Goal: Information Seeking & Learning: Learn about a topic

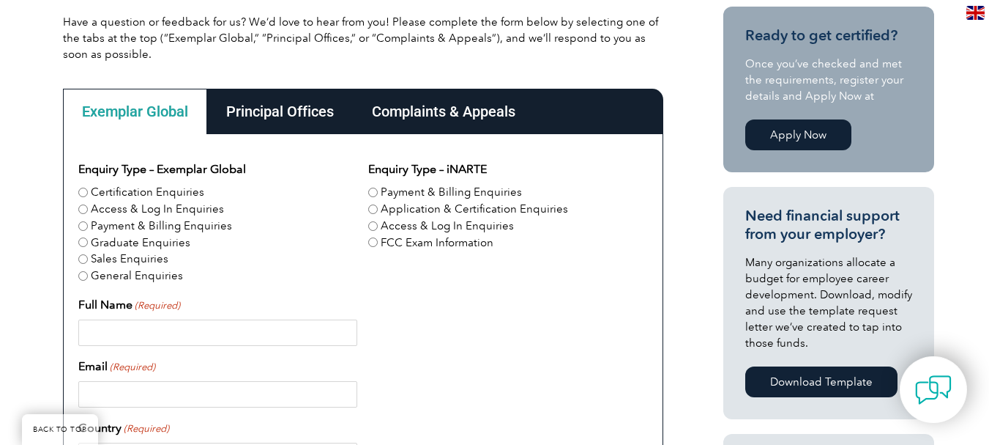
scroll to position [439, 0]
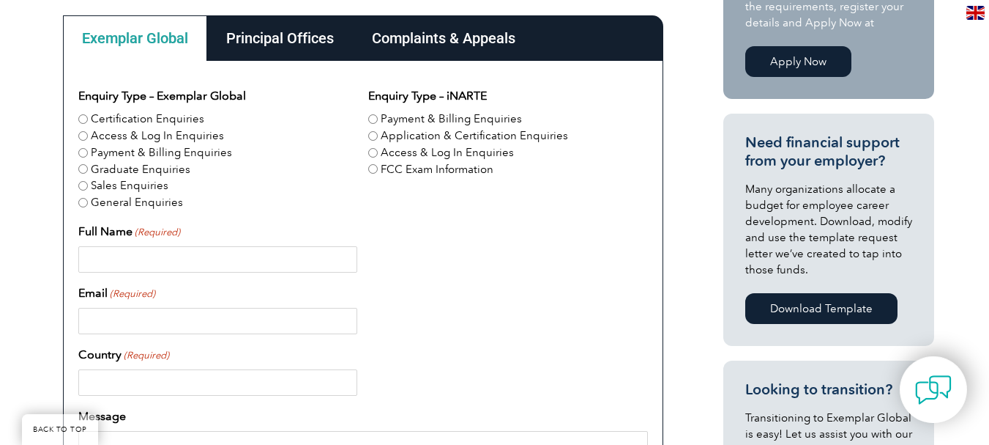
click at [130, 119] on label "Certification Enquiries" at bounding box center [148, 119] width 114 height 17
click at [88, 119] on input "Certification Enquiries" at bounding box center [83, 119] width 10 height 10
radio input "true"
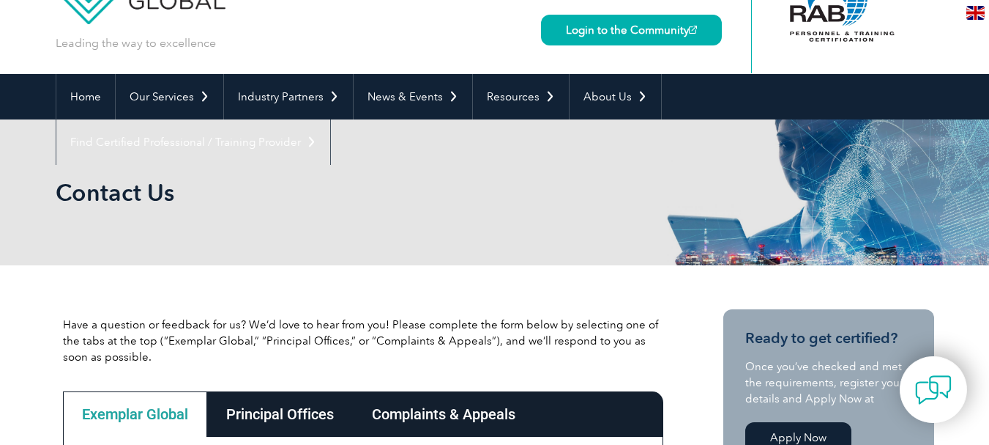
scroll to position [0, 0]
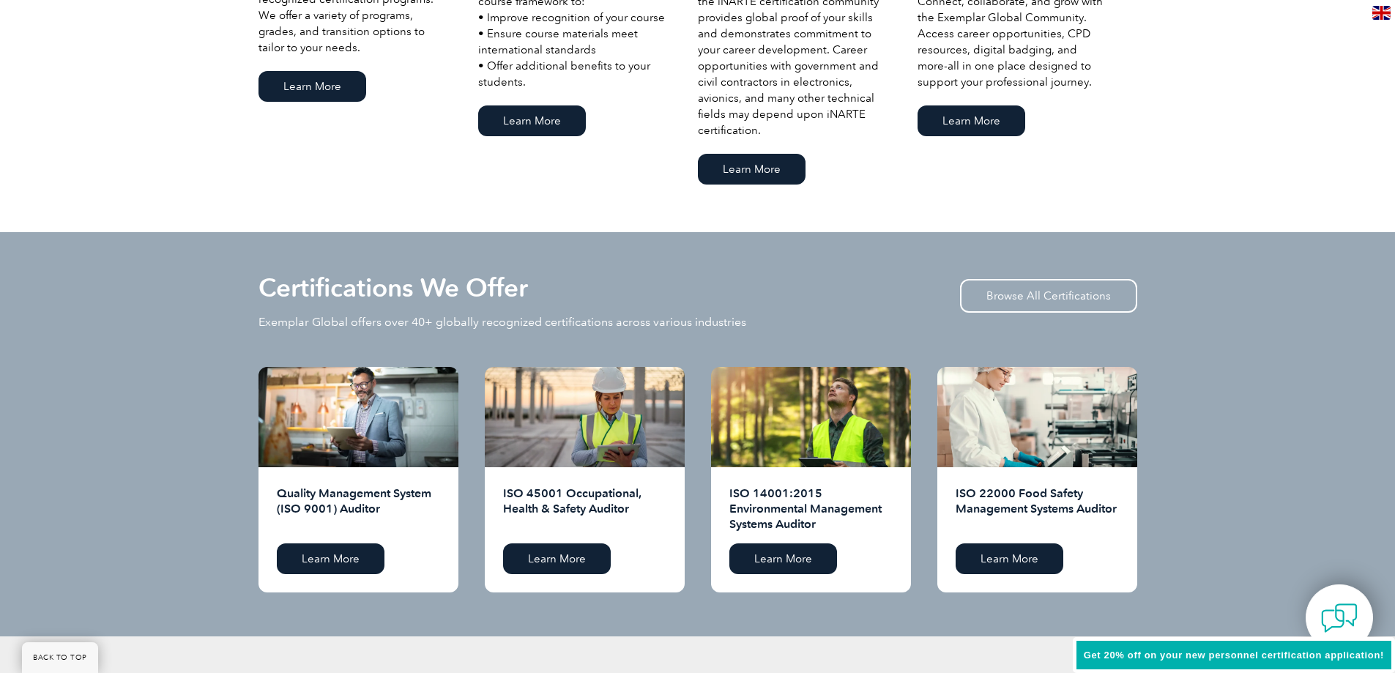
scroll to position [1465, 0]
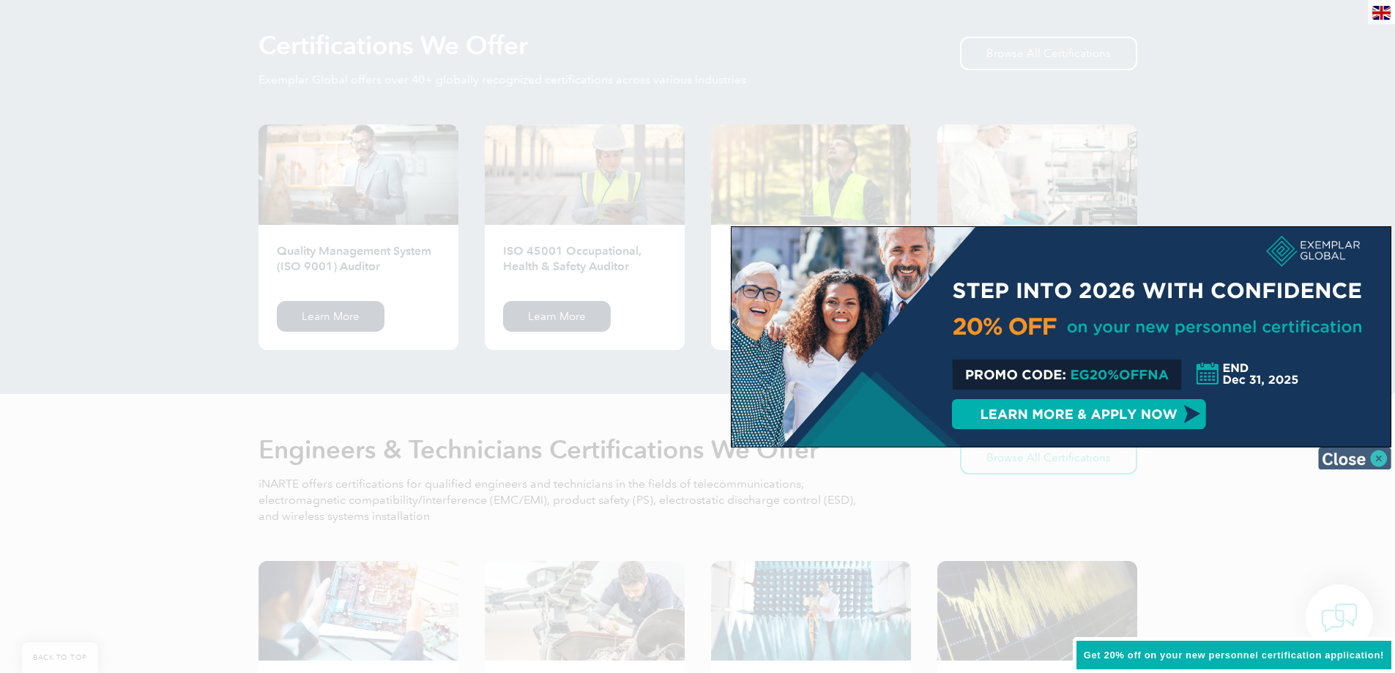
click at [1338, 457] on img at bounding box center [1354, 458] width 73 height 22
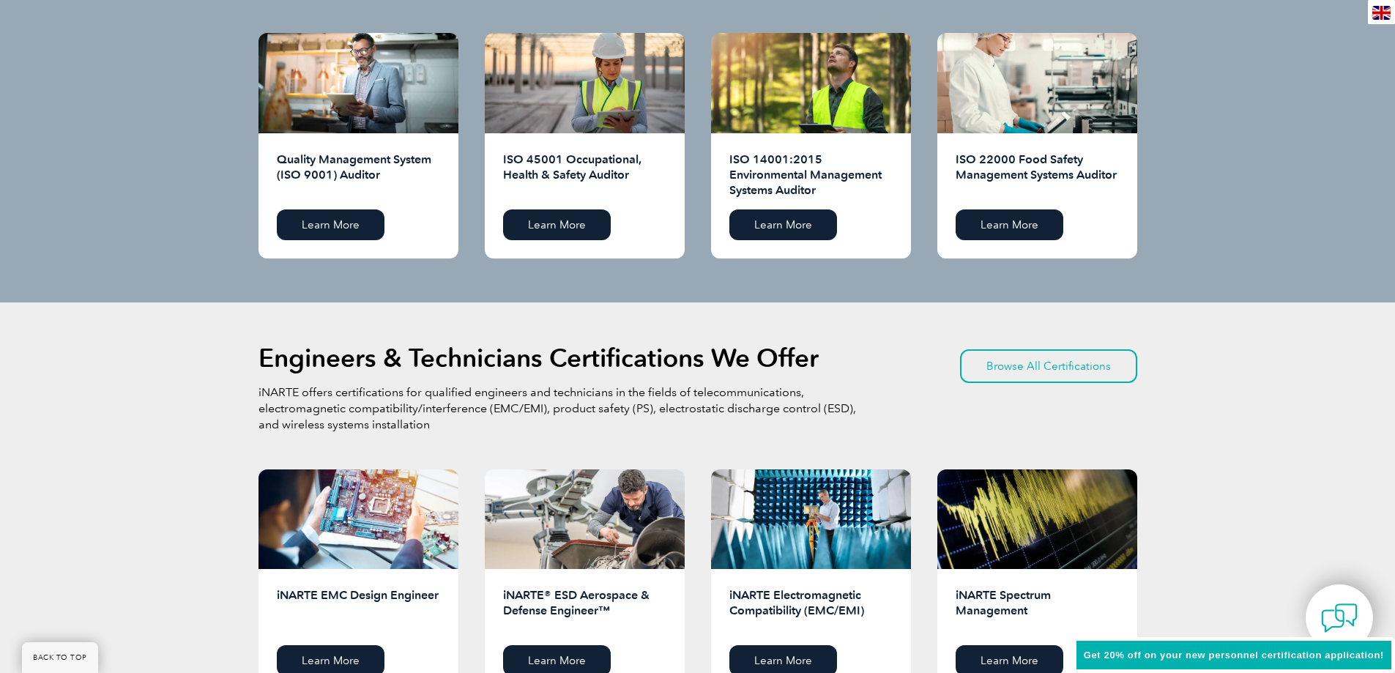
scroll to position [1758, 0]
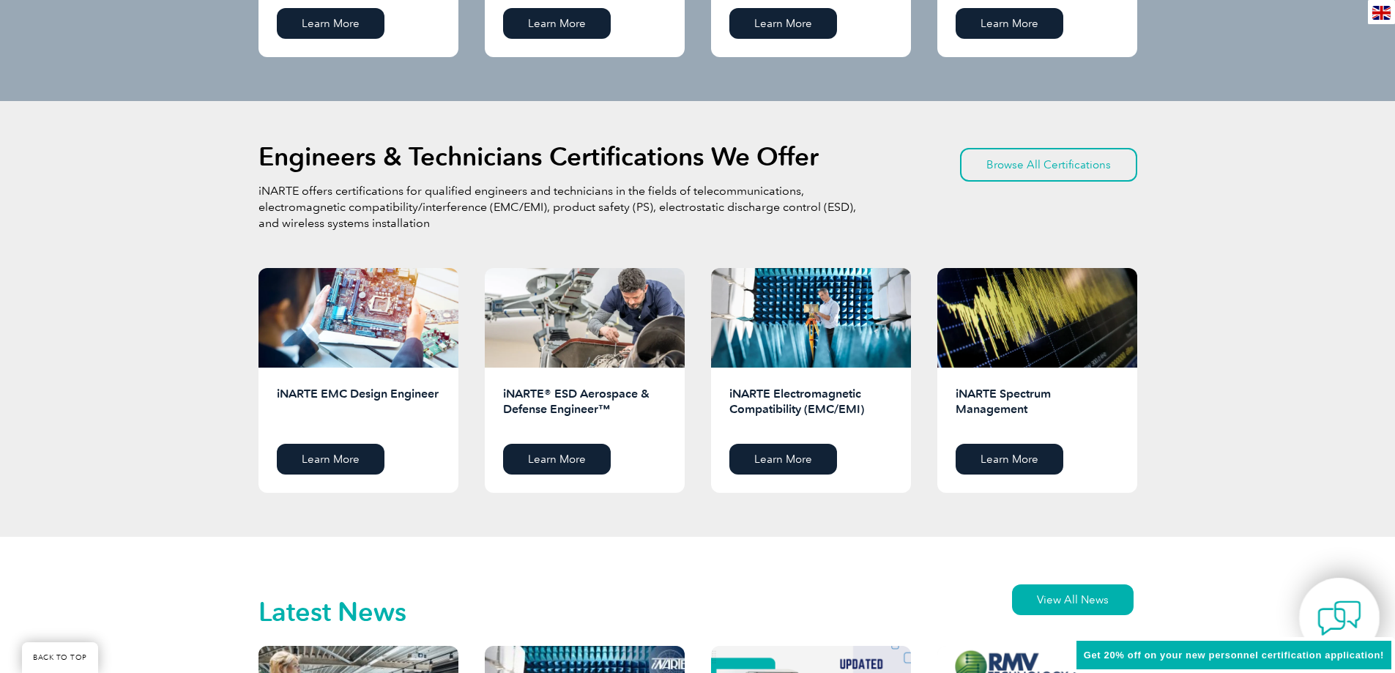
click at [1331, 609] on img at bounding box center [1340, 618] width 44 height 44
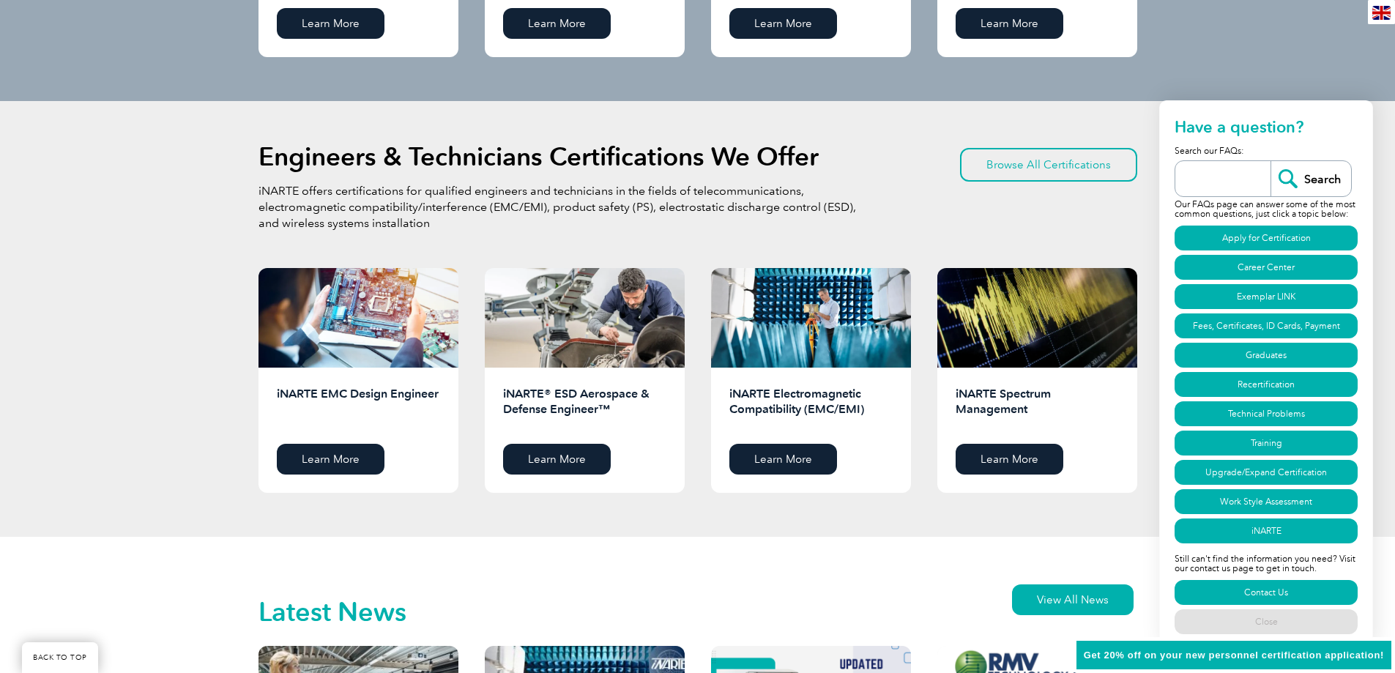
click at [120, 250] on div "Engineers & Technicians Certifications We Offer iNARTE offers certifications fo…" at bounding box center [697, 319] width 1395 height 436
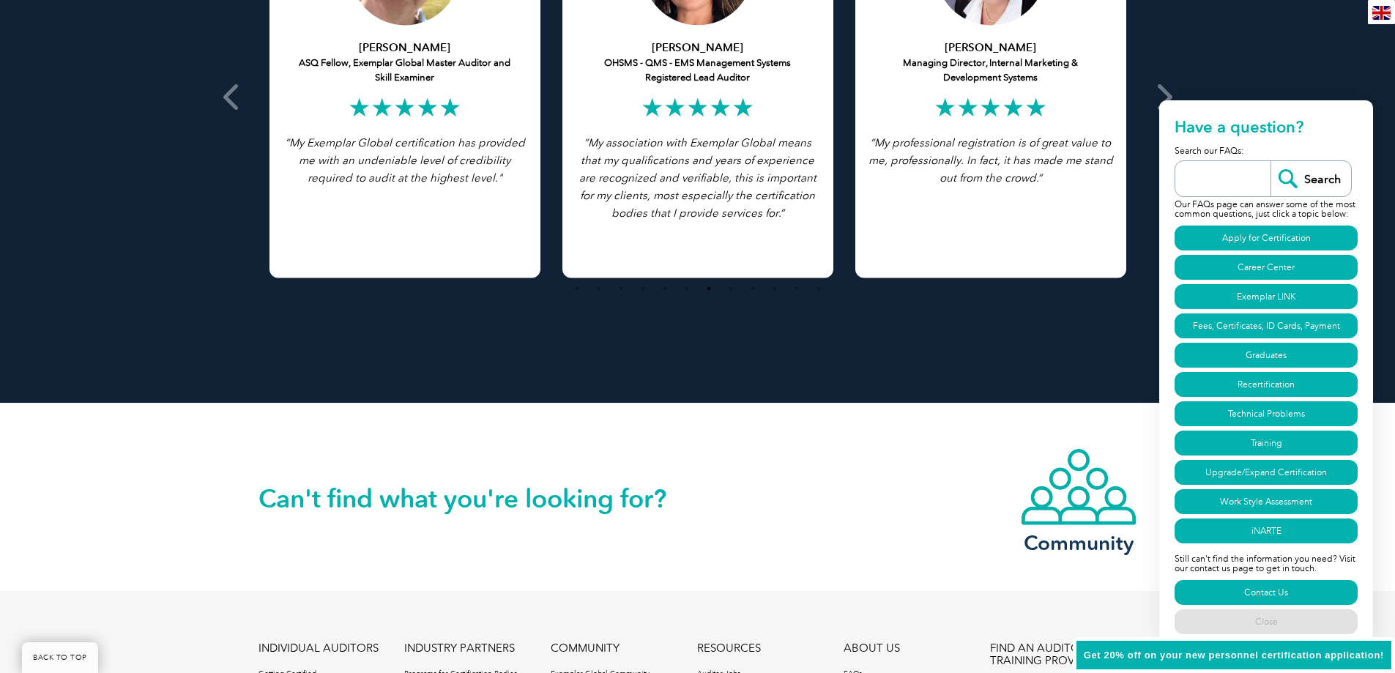
scroll to position [3208, 0]
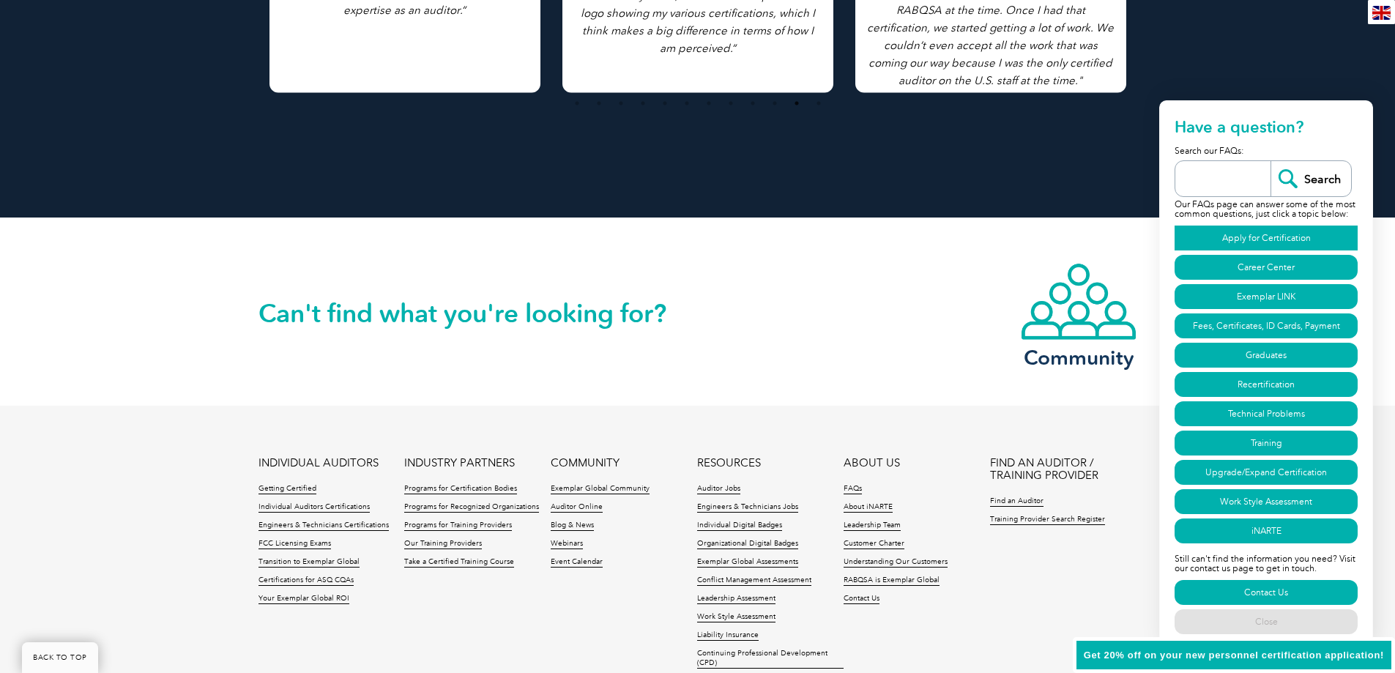
click at [1267, 240] on link "Apply for Certification" at bounding box center [1266, 238] width 183 height 25
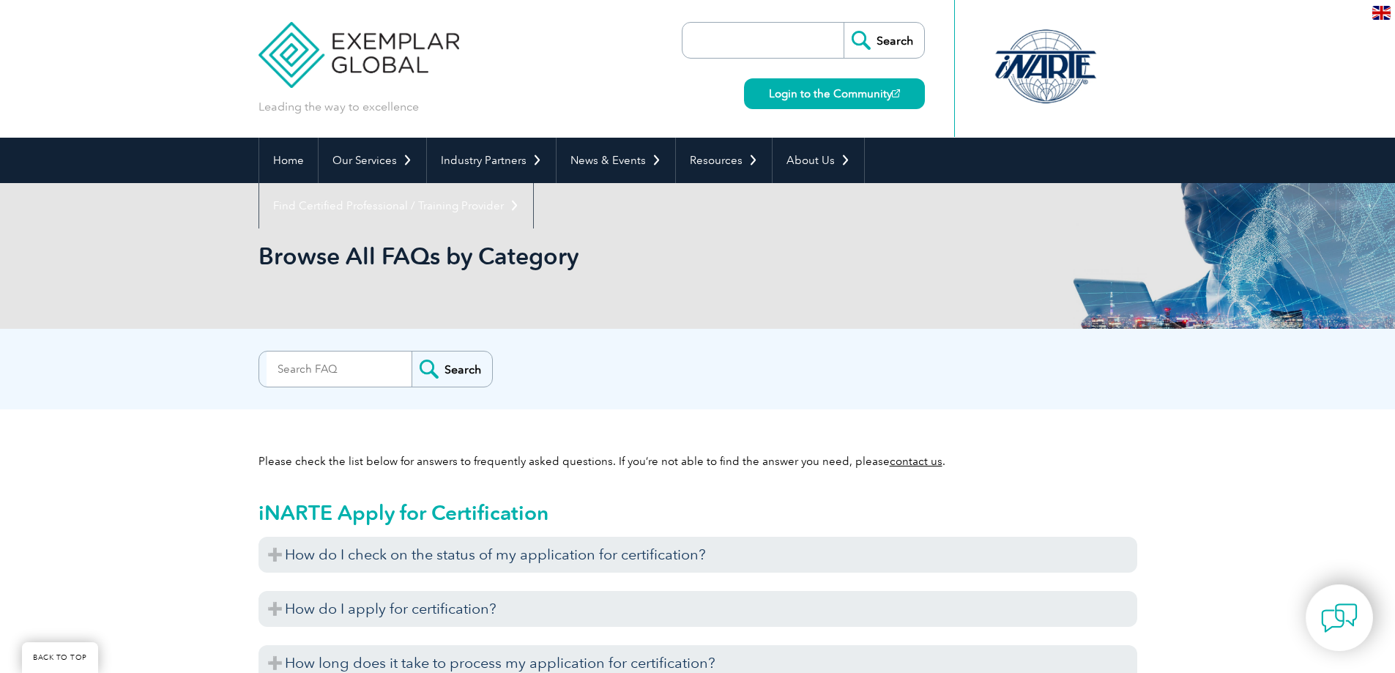
scroll to position [841, 0]
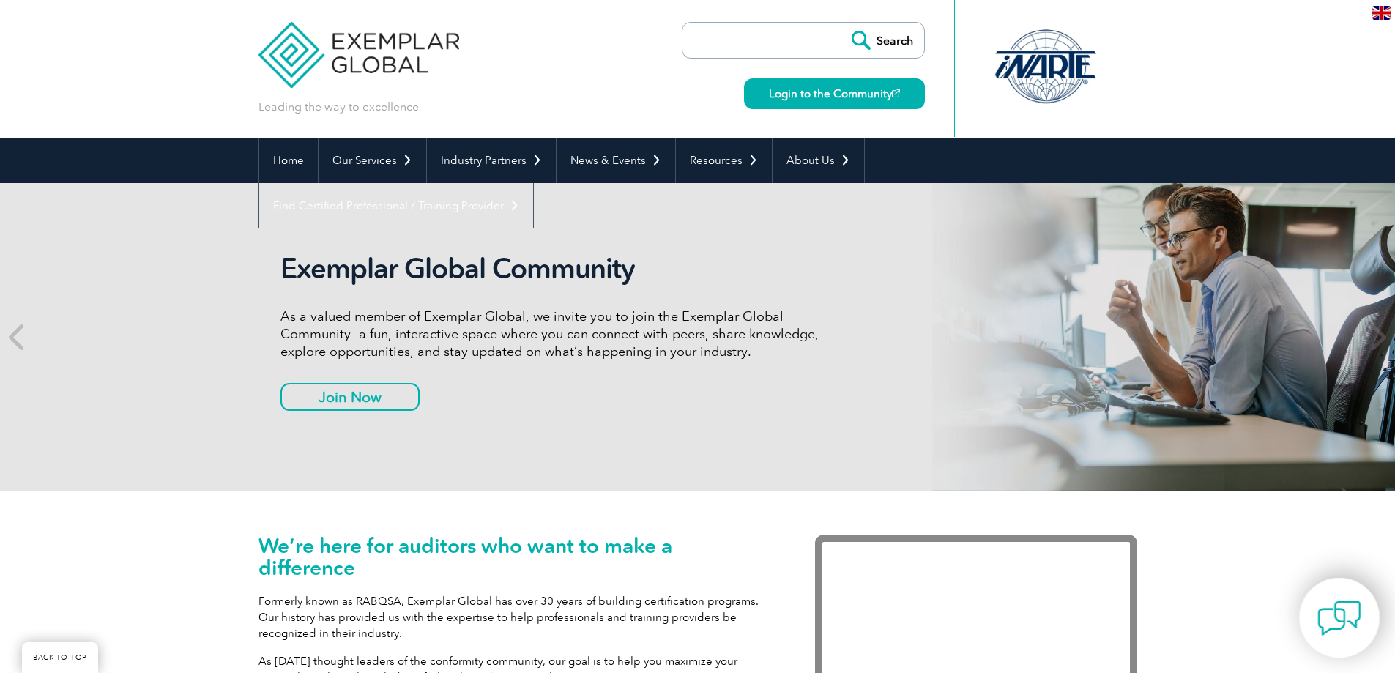
scroll to position [3208, 0]
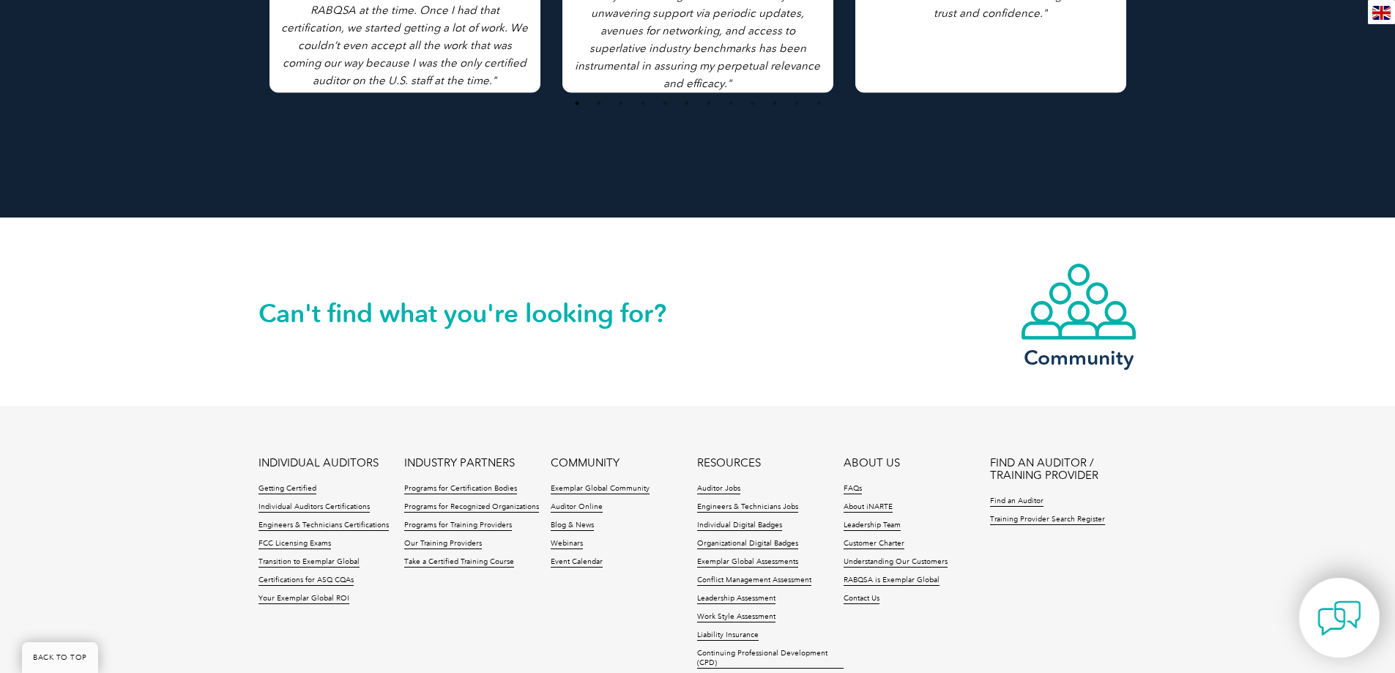
click at [1342, 611] on img at bounding box center [1340, 618] width 44 height 44
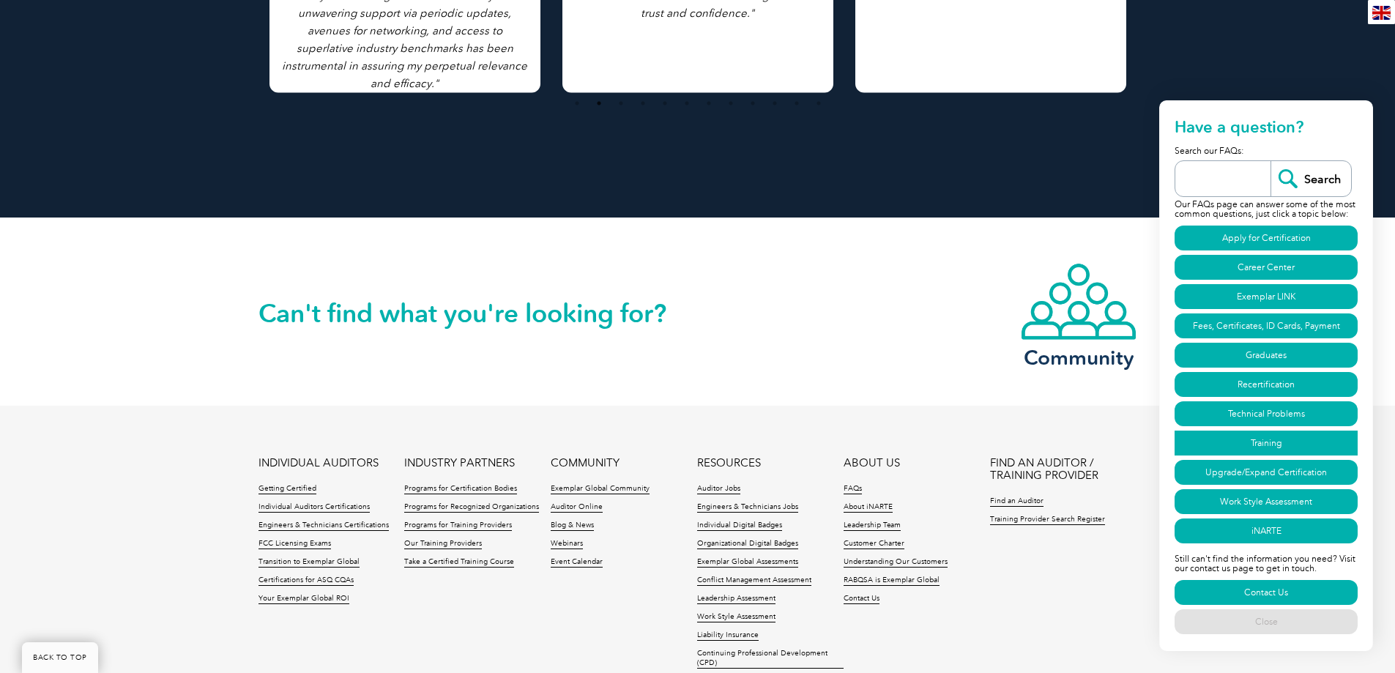
click at [1294, 438] on link "Training" at bounding box center [1266, 443] width 183 height 25
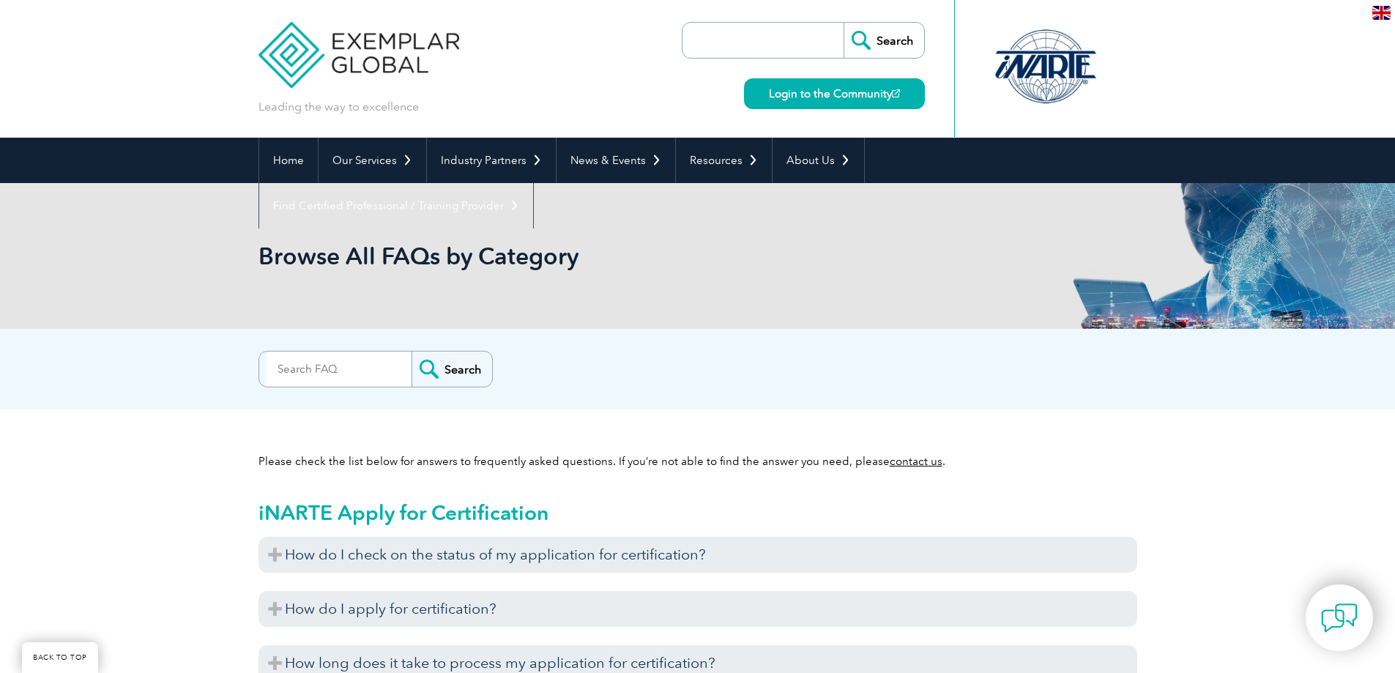
scroll to position [4928, 0]
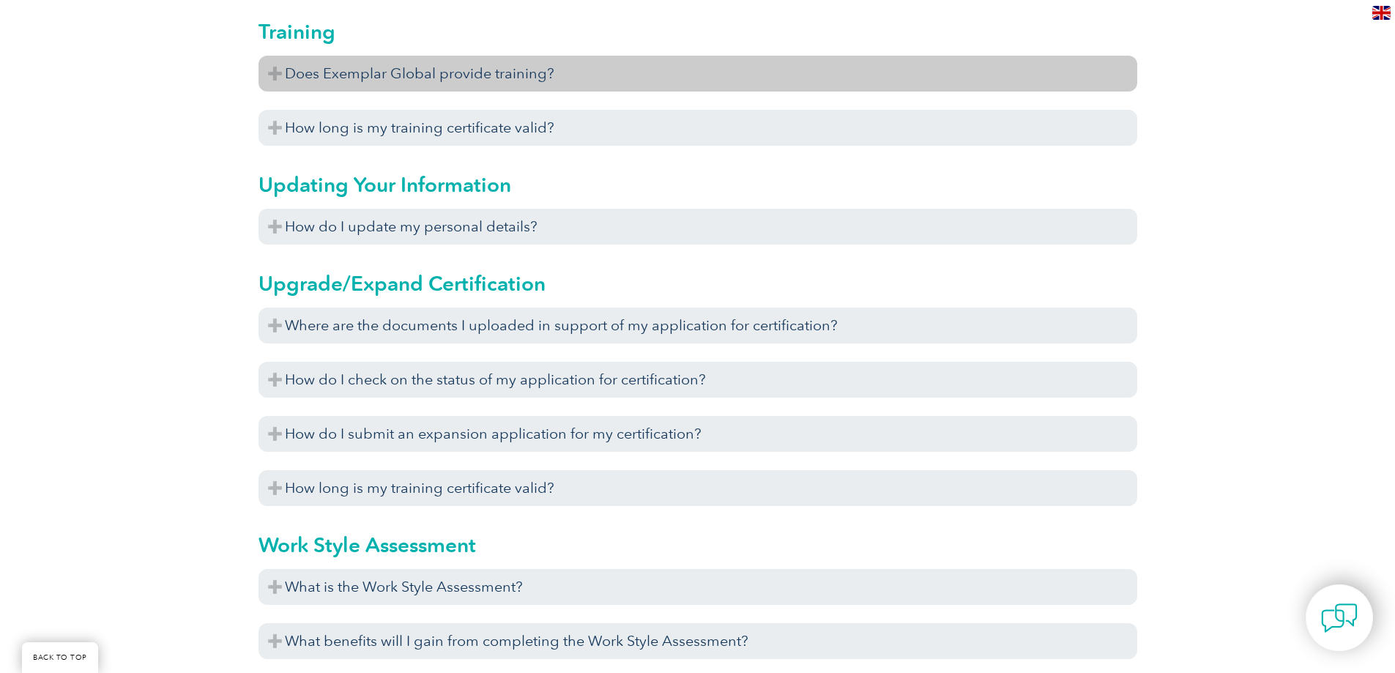
click at [463, 69] on h3 "Does Exemplar Global provide training?" at bounding box center [698, 74] width 879 height 36
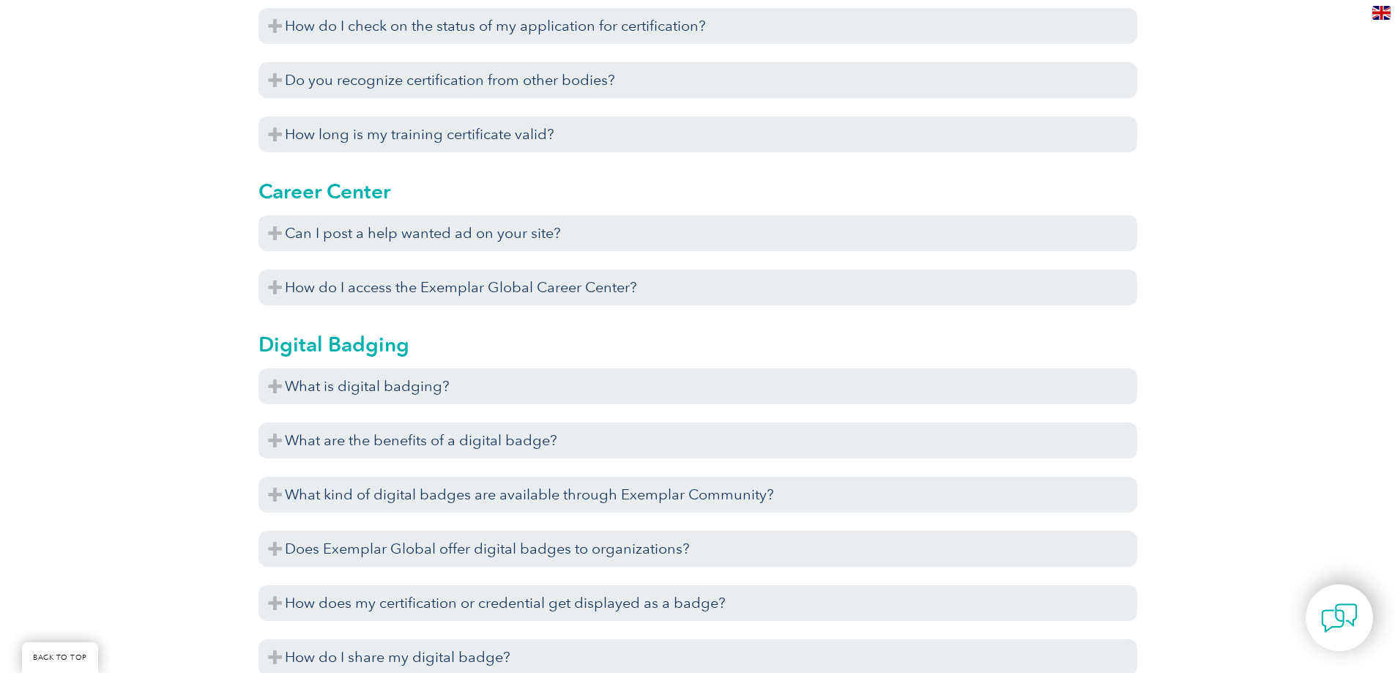
scroll to position [973, 0]
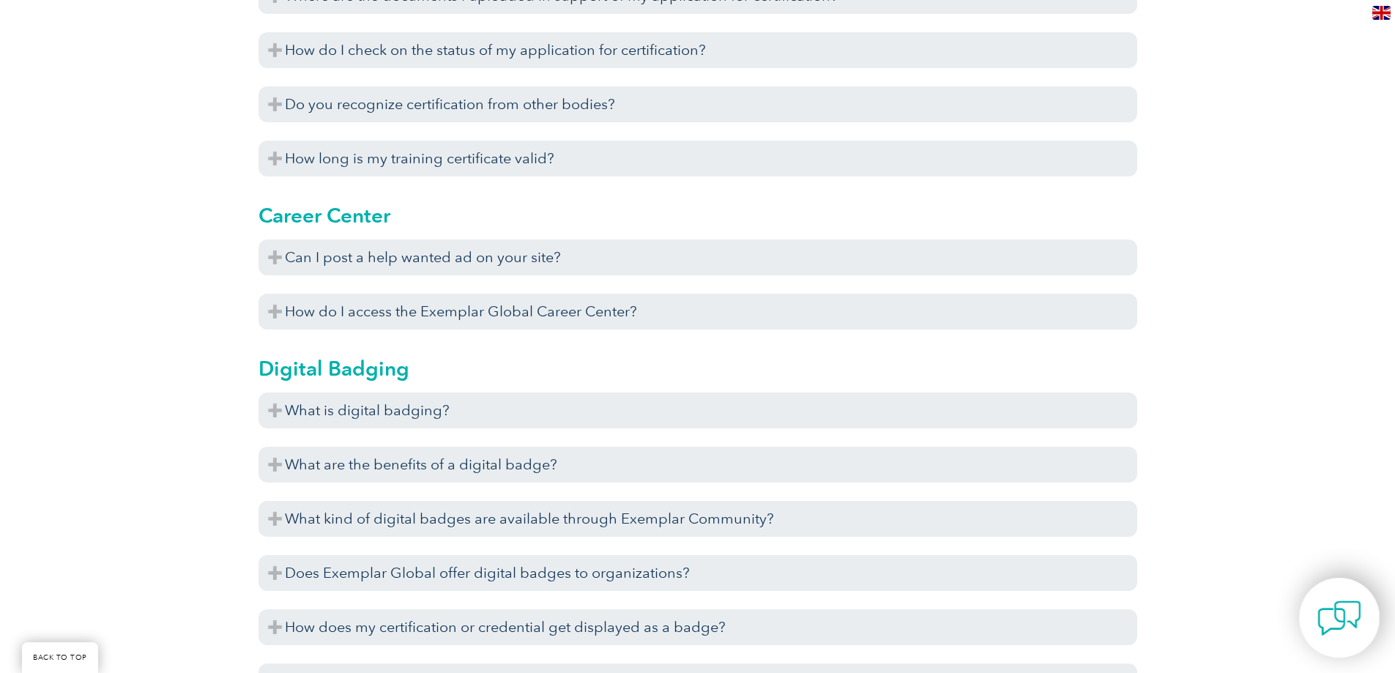
click at [1338, 623] on img at bounding box center [1340, 618] width 44 height 44
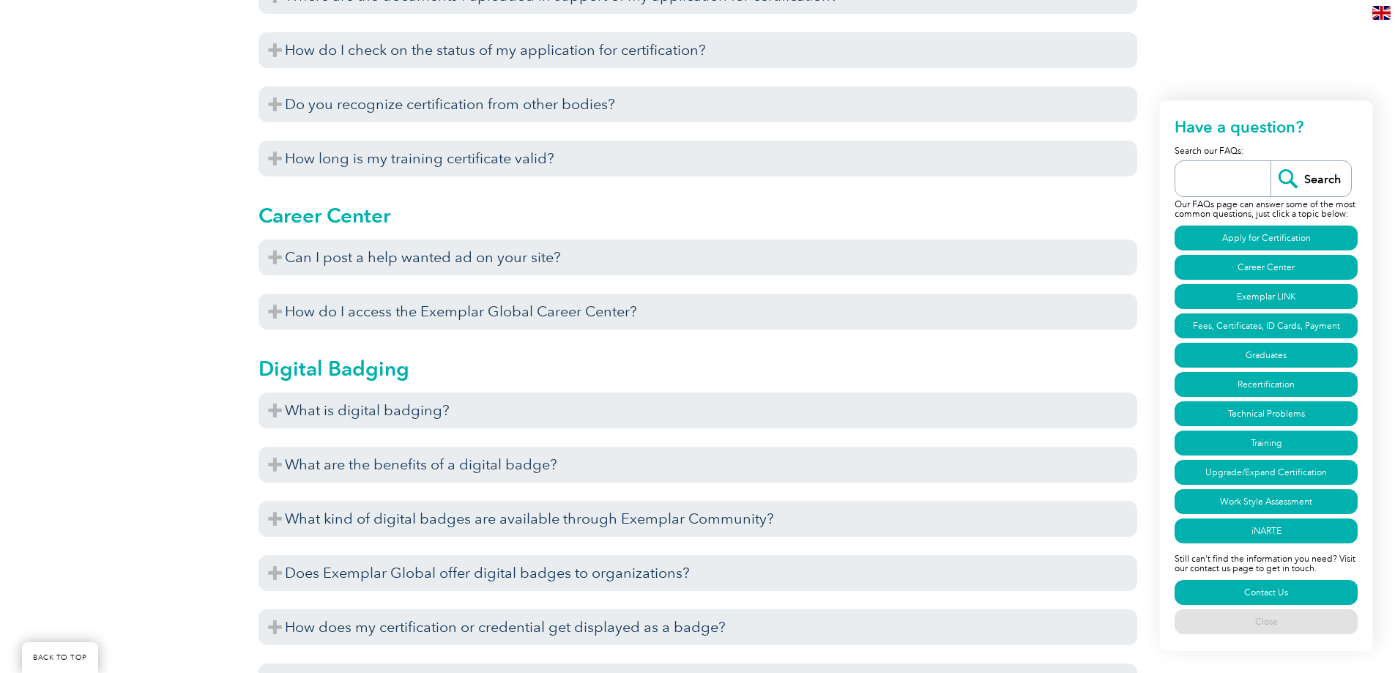
click at [1219, 182] on input "search" at bounding box center [1227, 178] width 88 height 35
type input "boas"
click at [1271, 161] on input "Search" at bounding box center [1311, 178] width 81 height 35
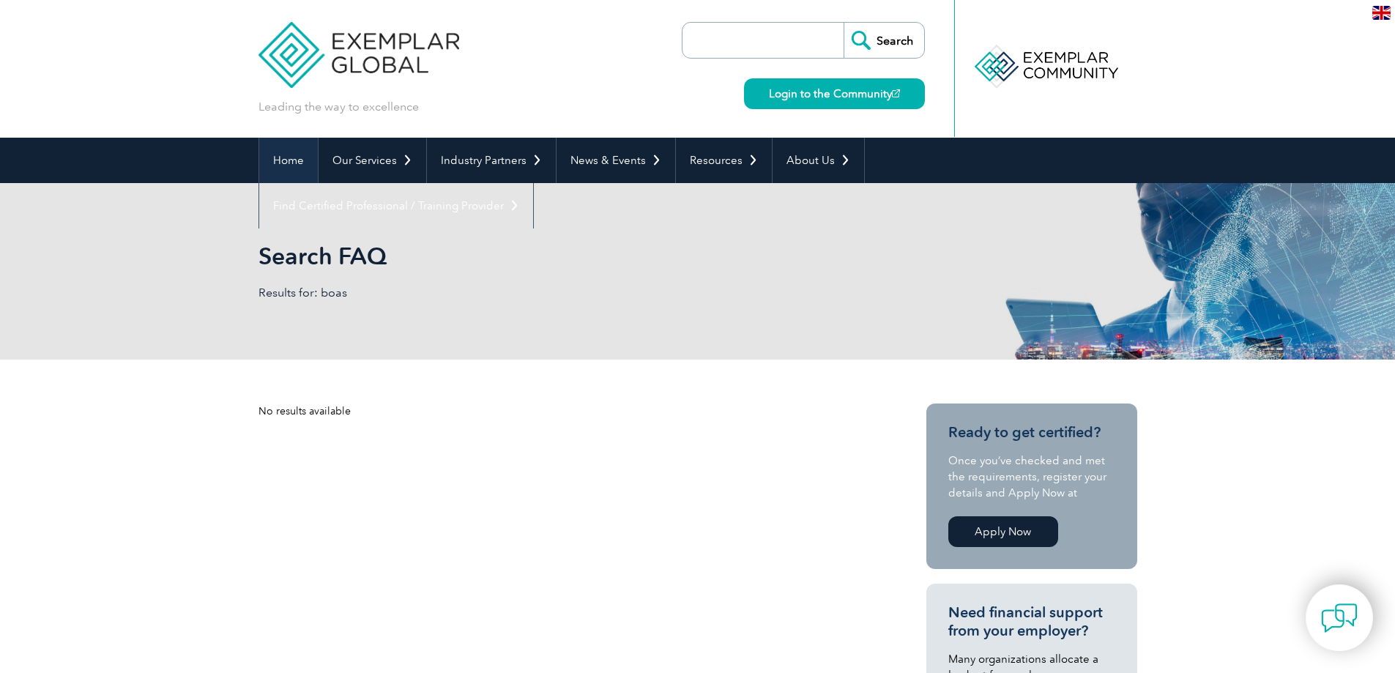
click at [275, 166] on link "Home" at bounding box center [288, 160] width 59 height 45
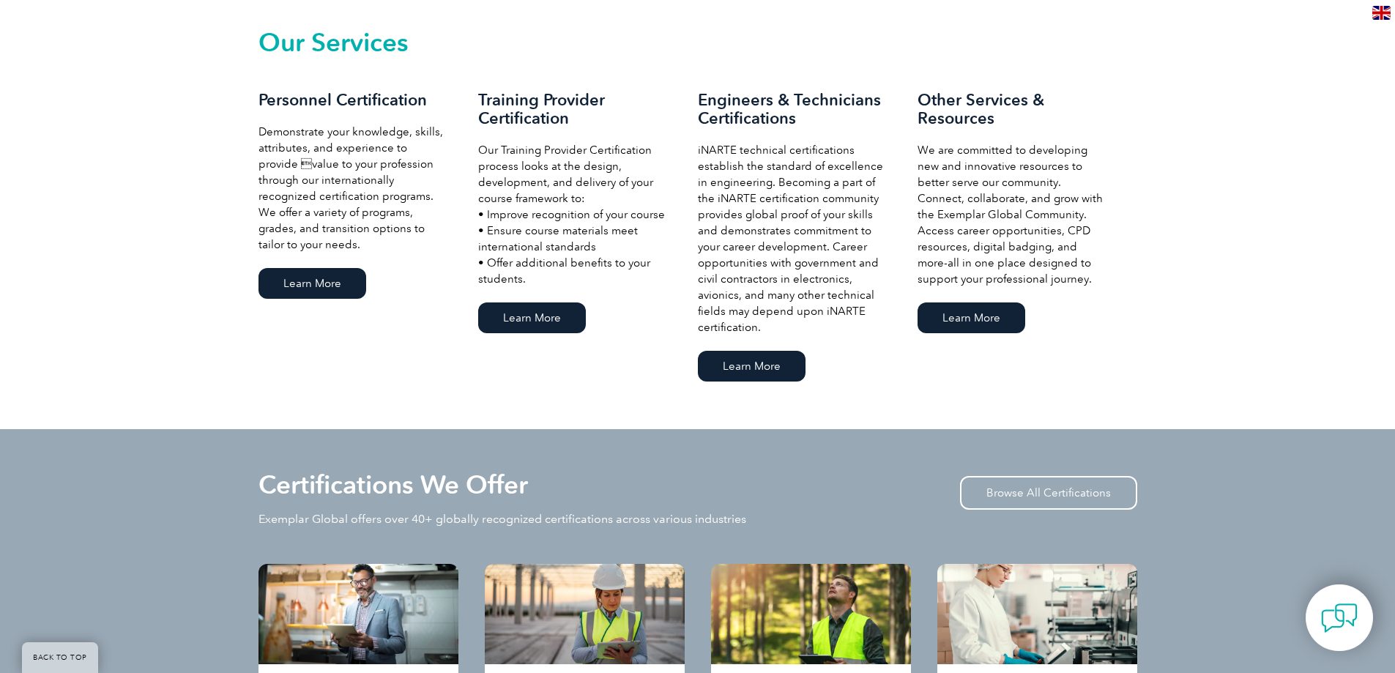
scroll to position [1318, 0]
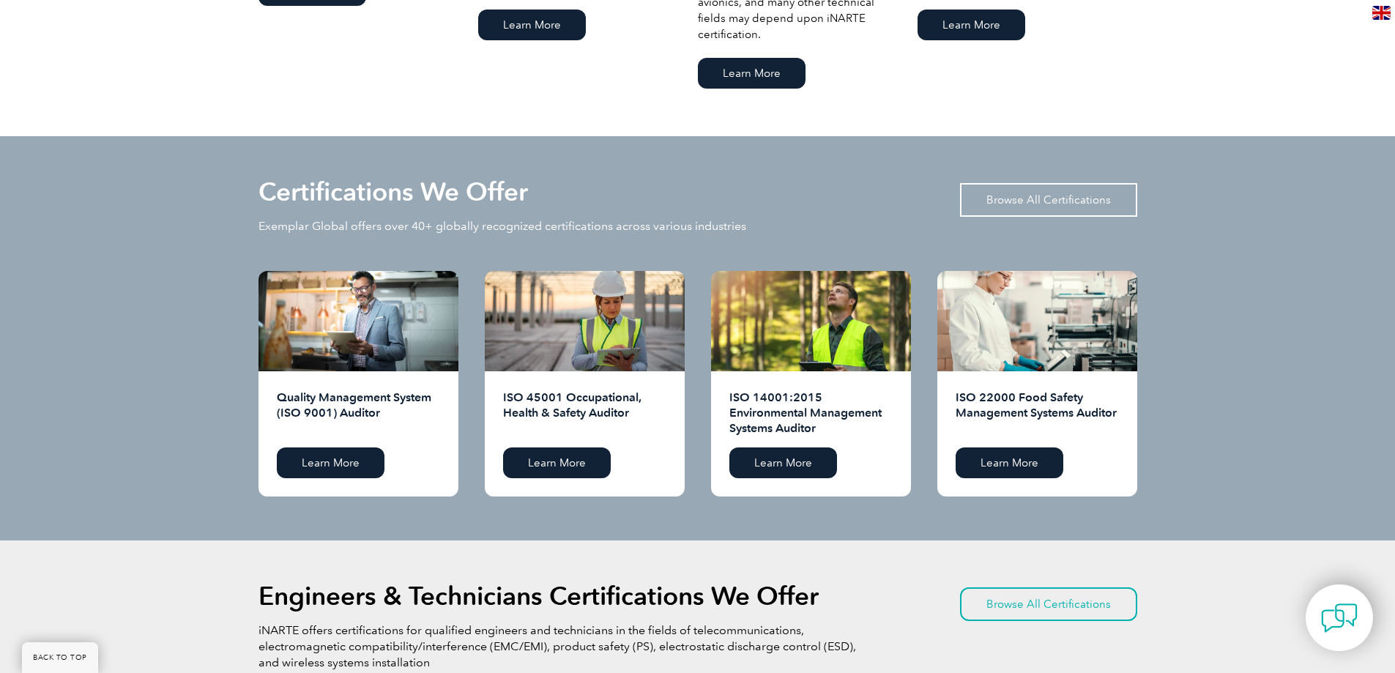
click at [1044, 193] on link "Browse All Certifications" at bounding box center [1048, 200] width 177 height 34
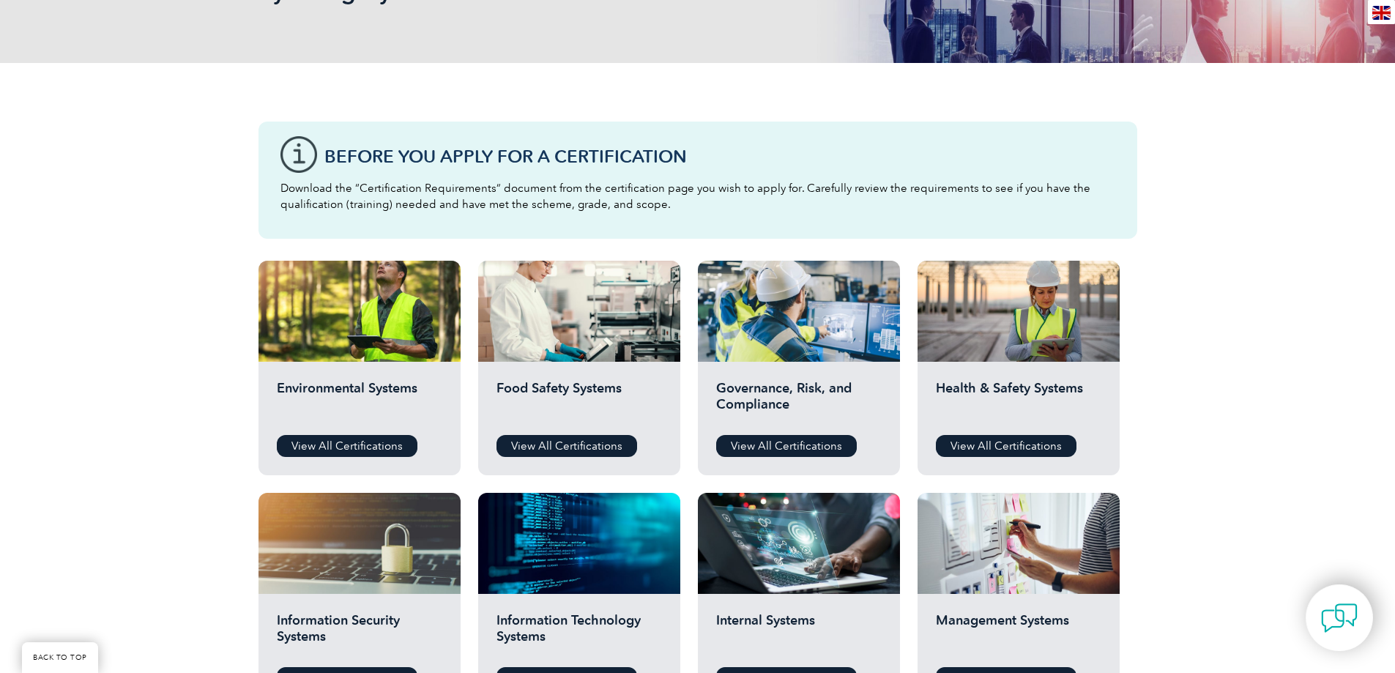
scroll to position [293, 0]
